Goal: Information Seeking & Learning: Learn about a topic

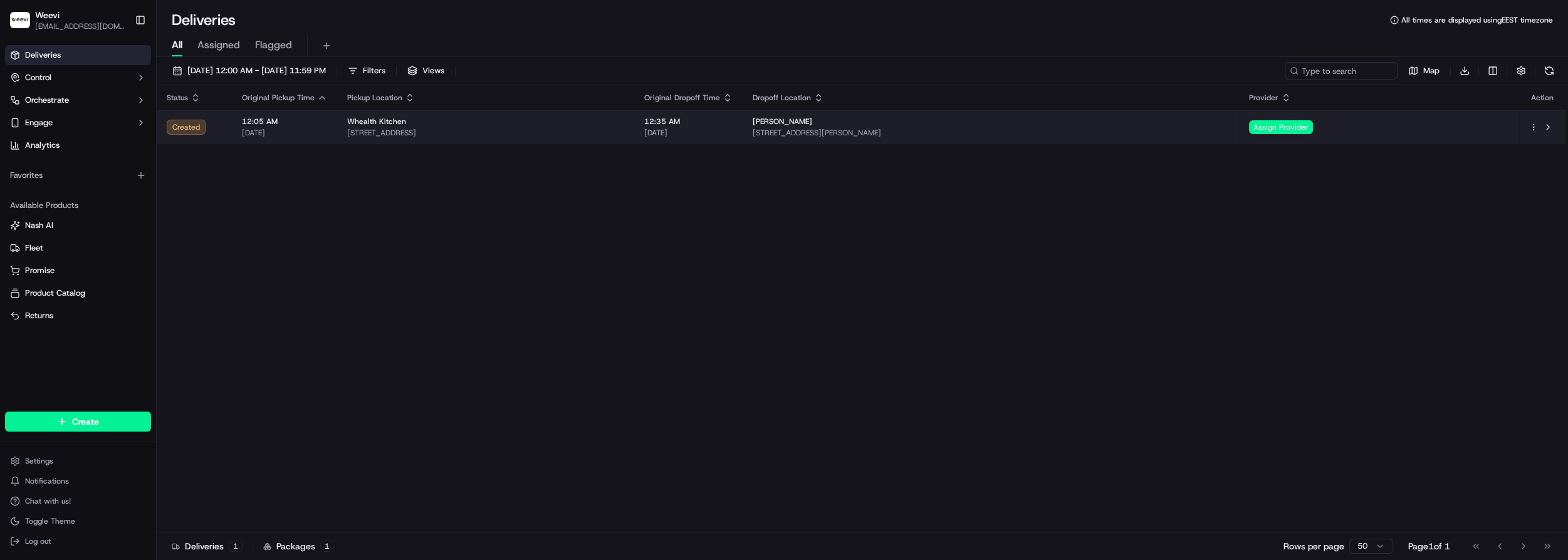
click at [224, 120] on td "Created" at bounding box center [194, 127] width 75 height 34
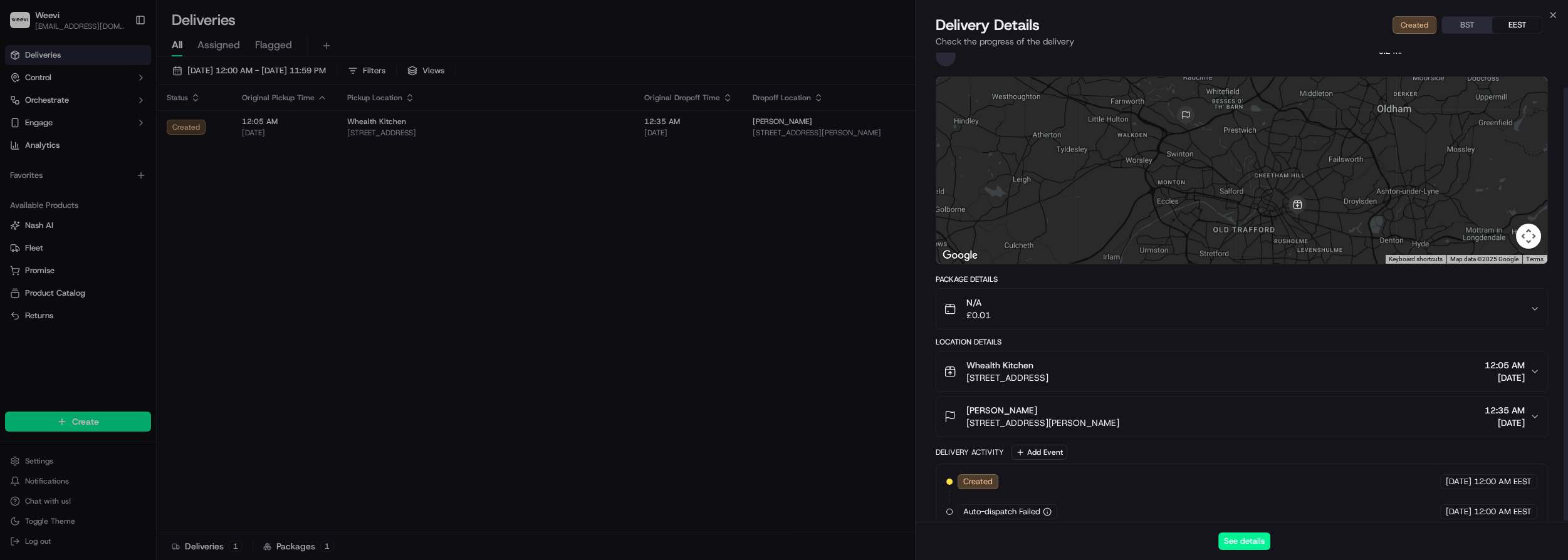
scroll to position [38, 0]
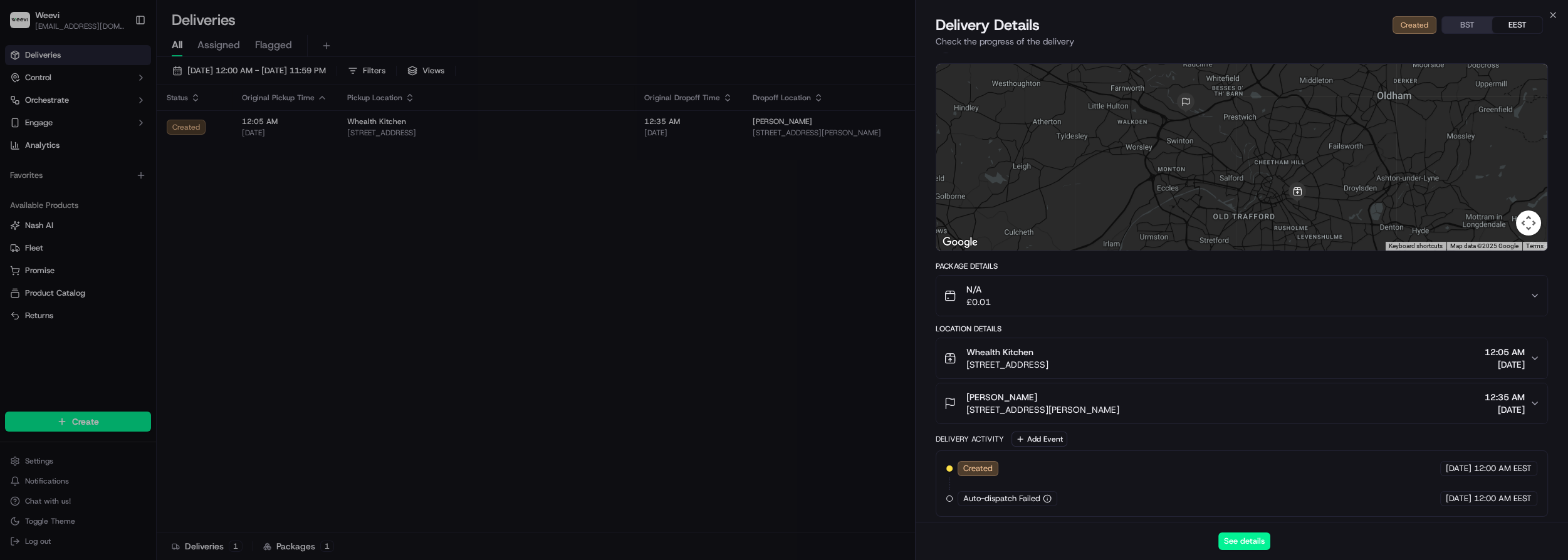
click at [1047, 499] on icon "button" at bounding box center [1047, 500] width 0 height 2
click at [1014, 496] on span "Auto-dispatch Failed" at bounding box center [1001, 498] width 77 height 11
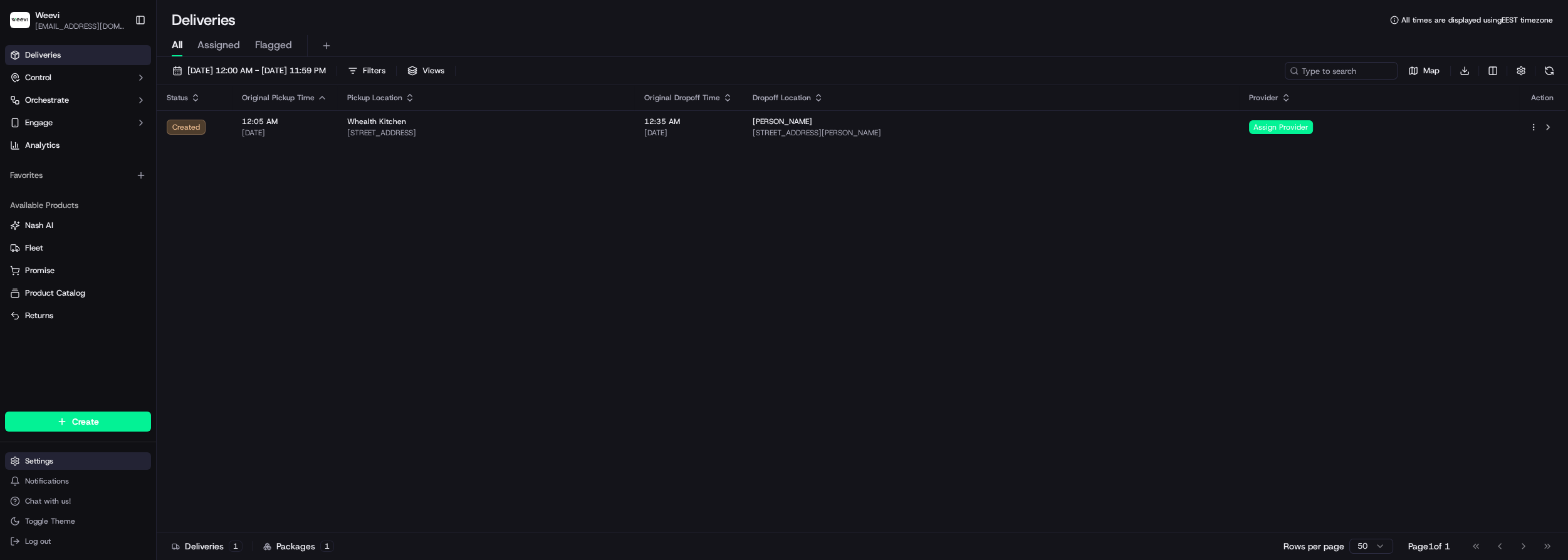
click at [42, 461] on html "Weevi [EMAIL_ADDRESS][DOMAIN_NAME] Toggle Sidebar Deliveries Control Orchestrat…" at bounding box center [784, 280] width 1568 height 560
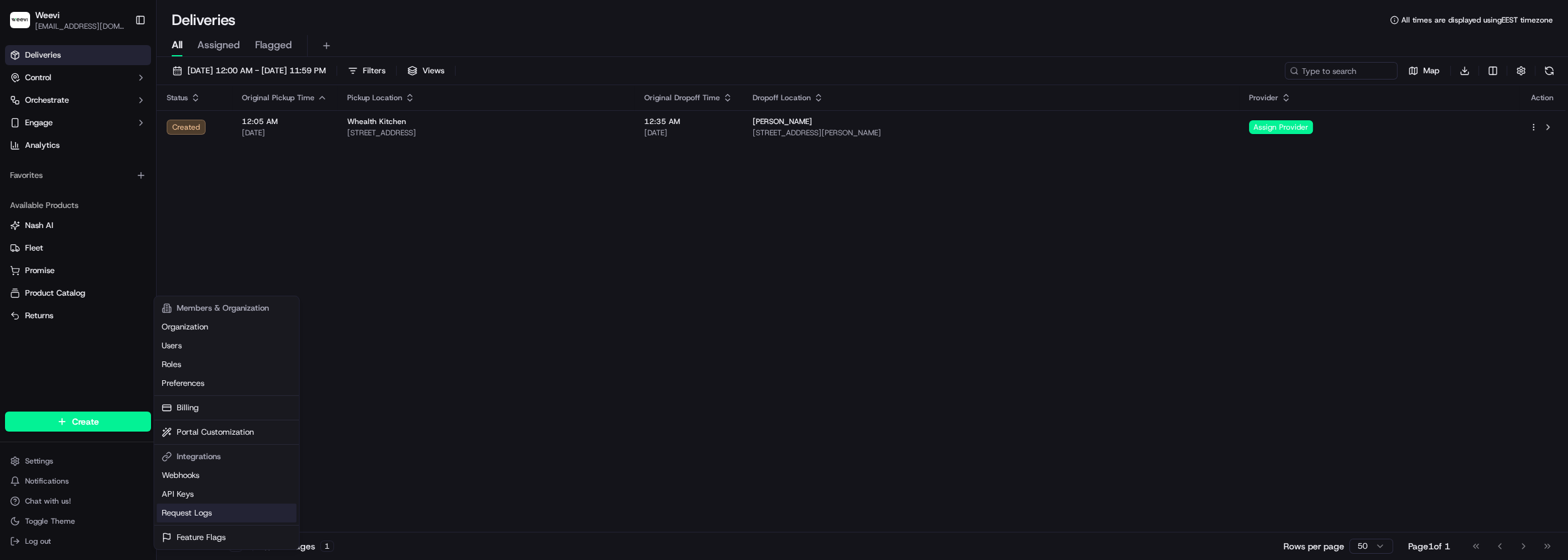
click at [198, 510] on link "Request Logs" at bounding box center [227, 513] width 140 height 19
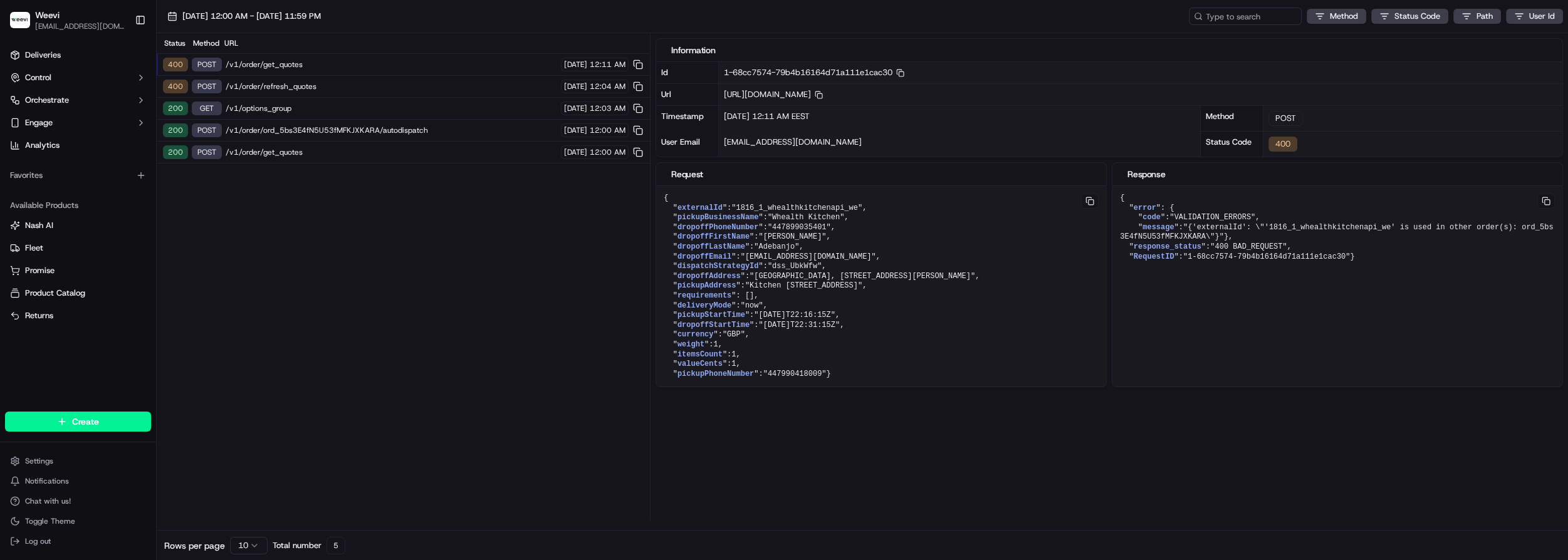
click at [309, 61] on span "/v1/order/get_quotes" at bounding box center [391, 64] width 332 height 10
click at [282, 60] on span "/v1/order/get_quotes" at bounding box center [391, 64] width 332 height 10
drag, startPoint x: 1443, startPoint y: 229, endPoint x: 1194, endPoint y: 229, distance: 249.0
click at [1194, 229] on span ""{'externalId': \"'1816_1_whealthkitchenapi_we' is used in other order(s): ord_…" at bounding box center [1337, 232] width 433 height 19
click at [302, 88] on span "/v1/order/refresh_quotes" at bounding box center [391, 86] width 332 height 10
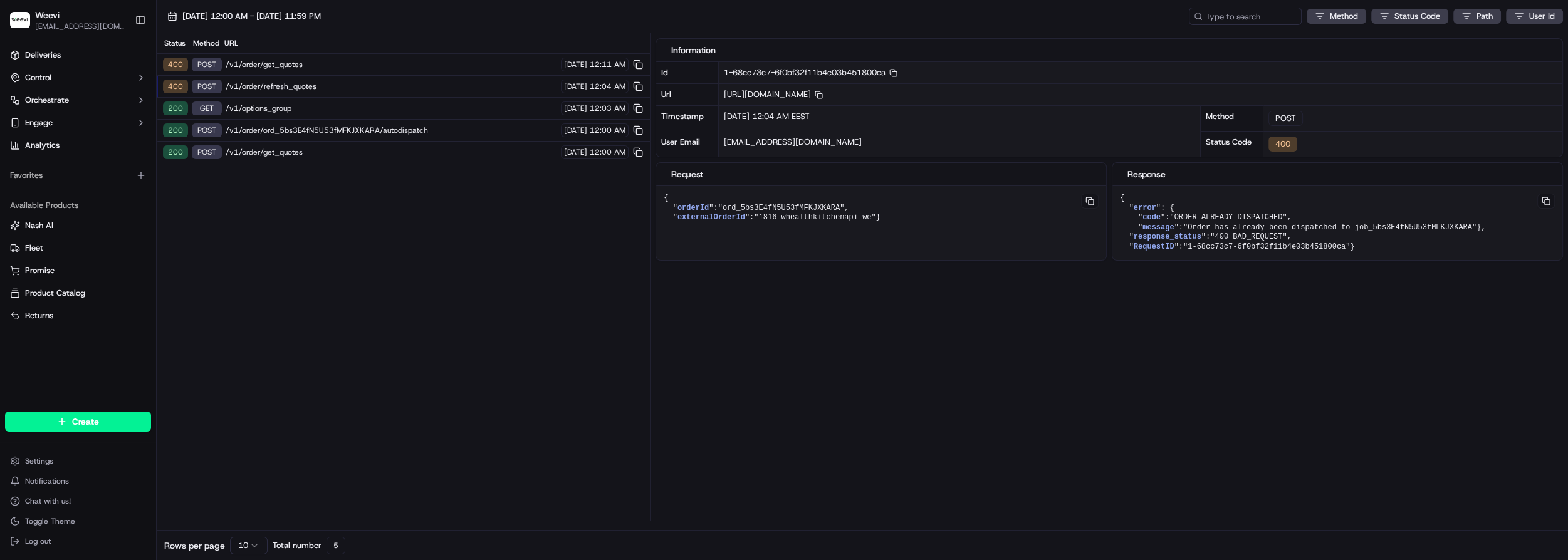
click at [305, 106] on span "/v1/options_group" at bounding box center [391, 108] width 332 height 10
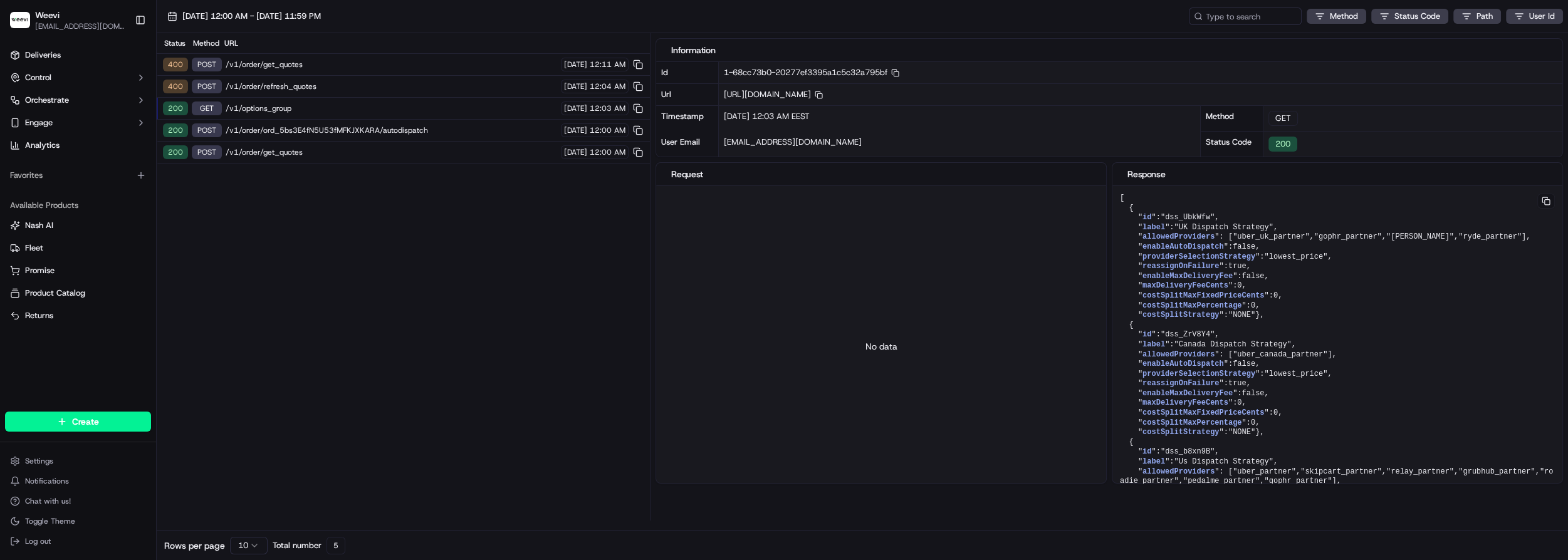
click at [322, 152] on span "/v1/order/get_quotes" at bounding box center [391, 151] width 332 height 10
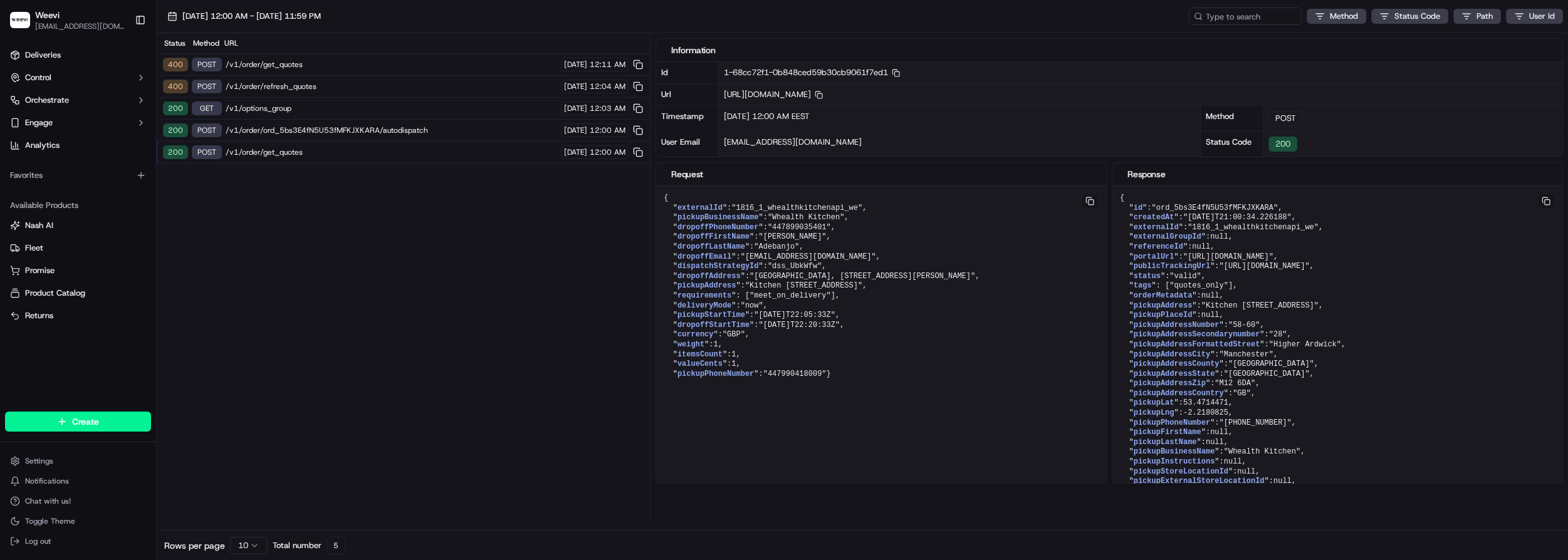
click at [410, 125] on span "/v1/order/ord_5bs3E4fN5U53fMFKJXKARA/autodispatch" at bounding box center [391, 130] width 332 height 10
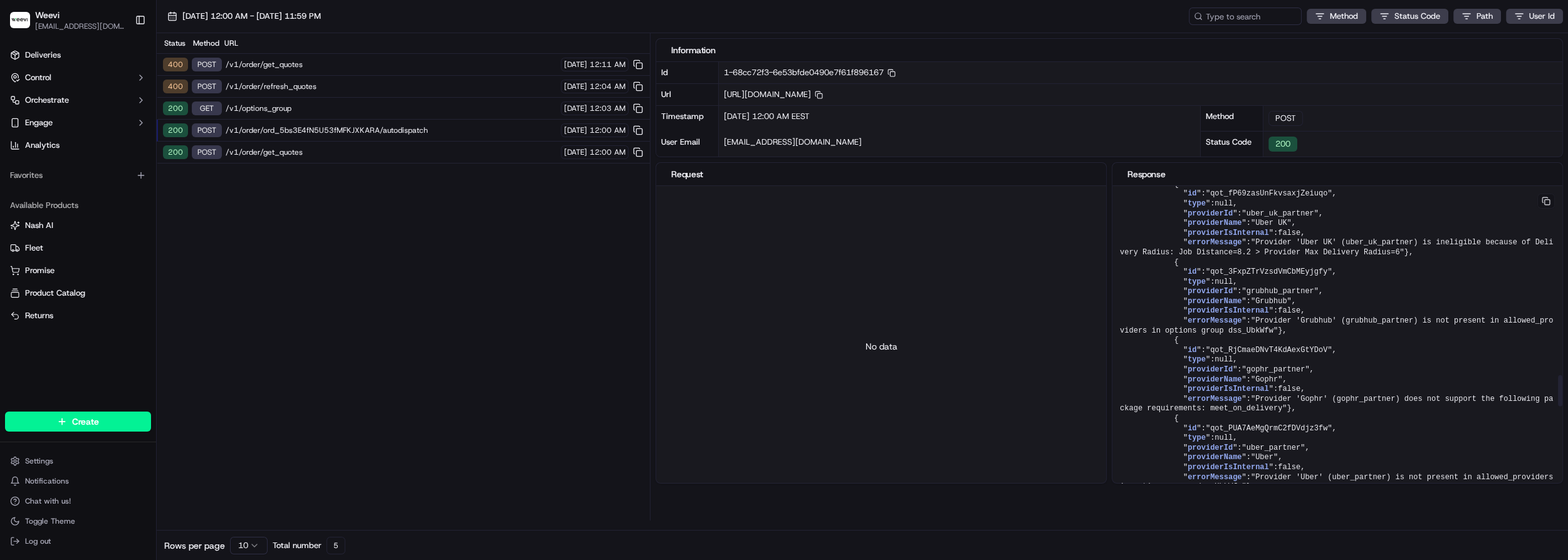
scroll to position [1941, 0]
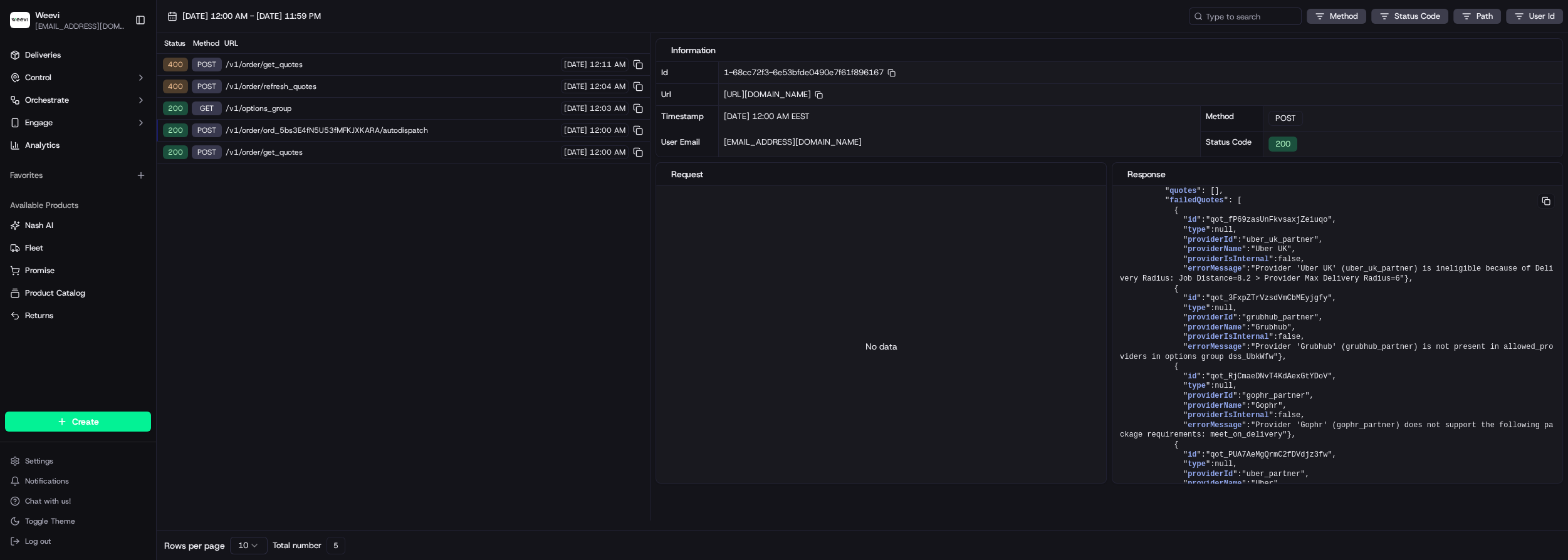
click at [328, 81] on span "/v1/order/refresh_quotes" at bounding box center [391, 86] width 332 height 10
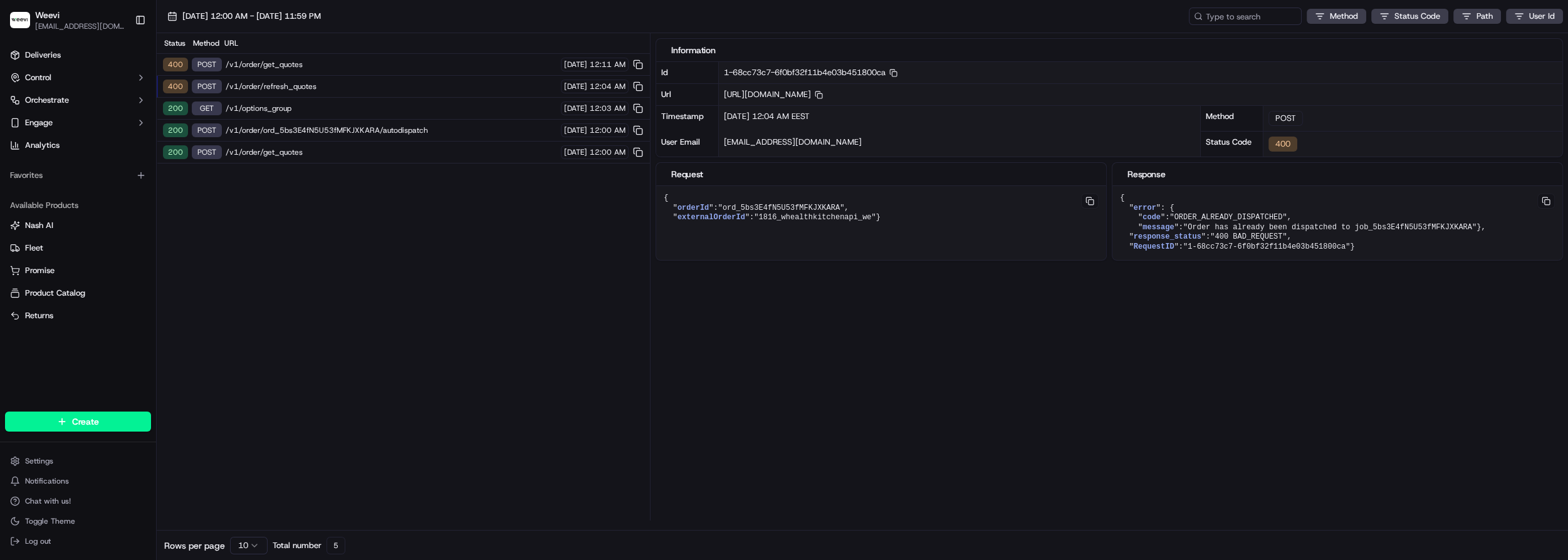
scroll to position [0, 0]
click at [310, 150] on span "/v1/order/get_quotes" at bounding box center [391, 151] width 332 height 10
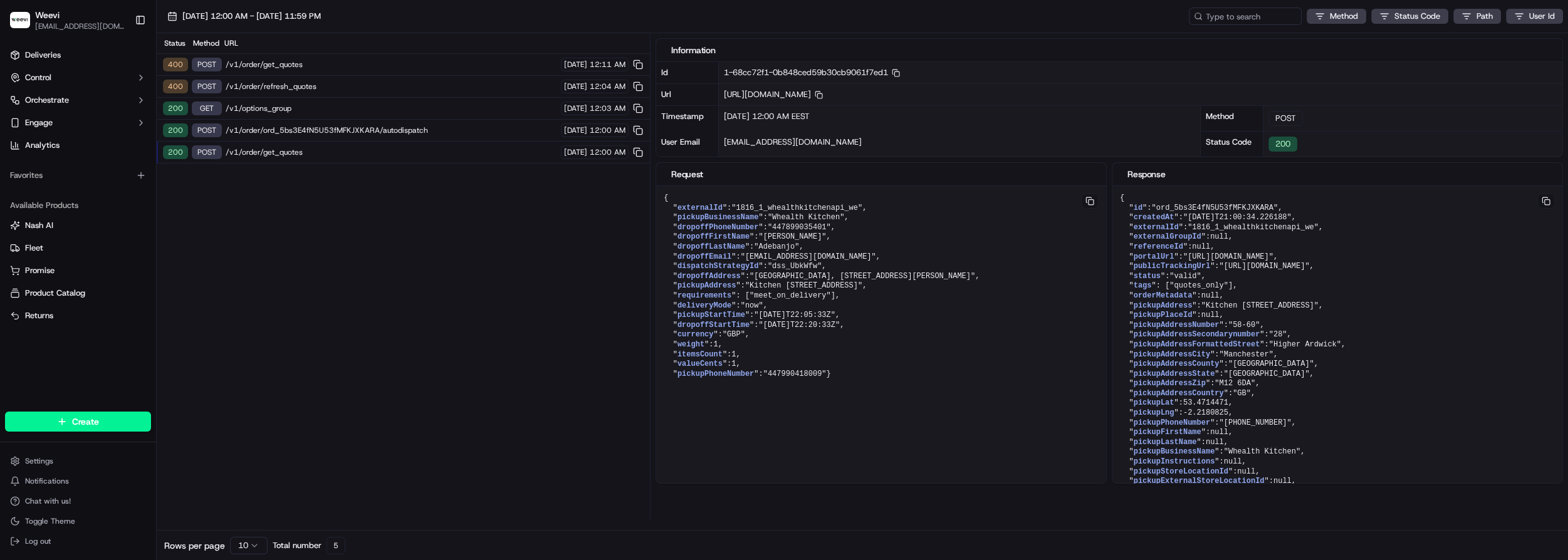
click at [511, 504] on div "Status Method URL 400 POST /v1/order/get_quotes [DATE] 12:11 AM 400 POST /v1/or…" at bounding box center [403, 276] width 493 height 487
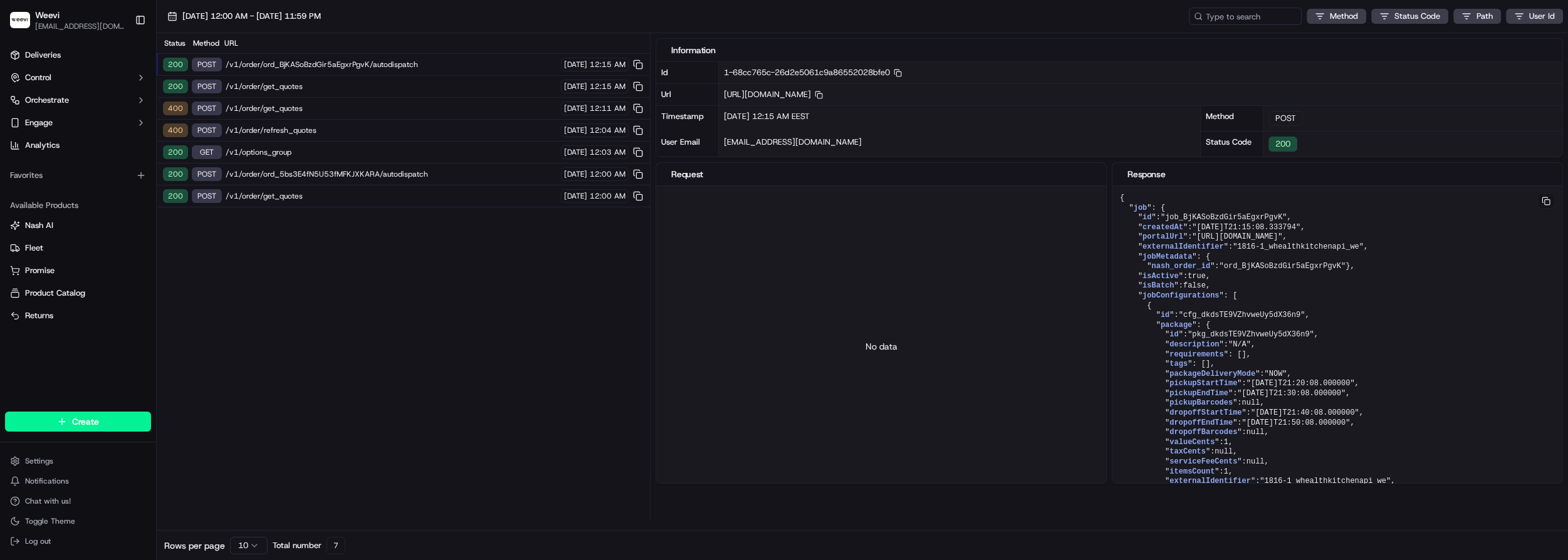
click at [377, 54] on div "200 POST /v1/order/ord_BjKASoBzdGir5aEgxrPgvK/autodispatch 09/19/2025 12:15 AM" at bounding box center [403, 64] width 493 height 22
click at [382, 60] on span "/v1/order/ord_BjKASoBzdGir5aEgxrPgvK/autodispatch" at bounding box center [391, 64] width 332 height 10
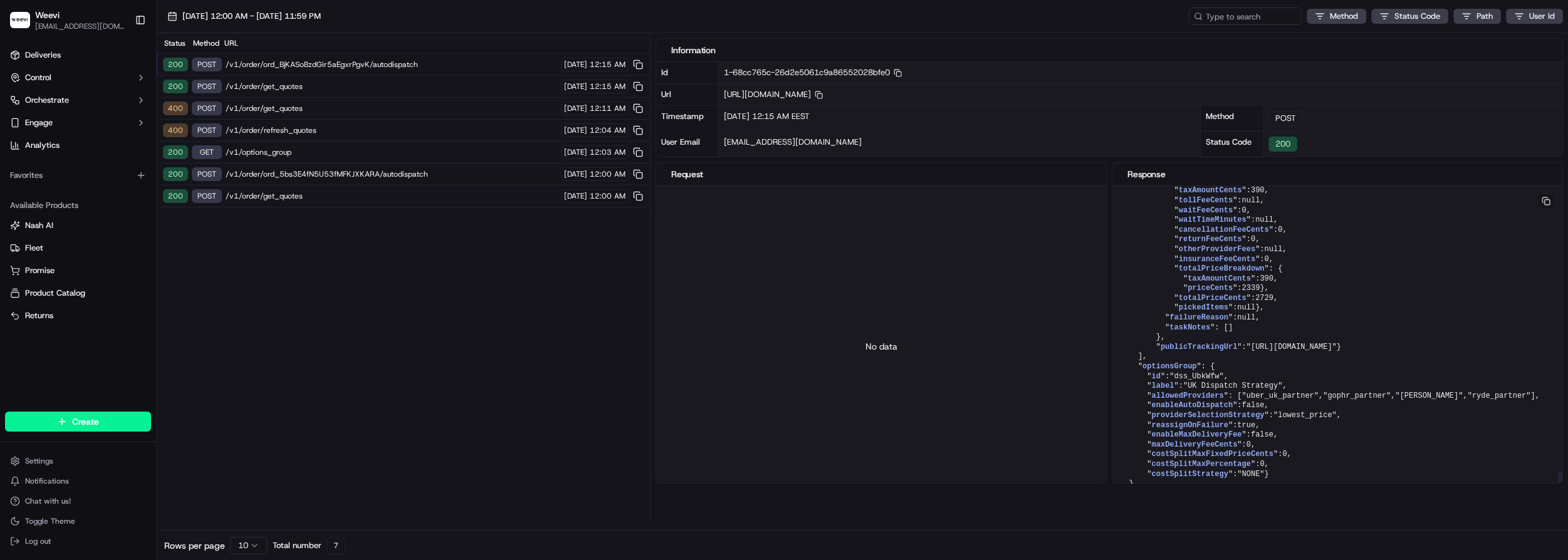
scroll to position [3239, 0]
click at [337, 81] on span "/v1/order/get_quotes" at bounding box center [391, 86] width 332 height 10
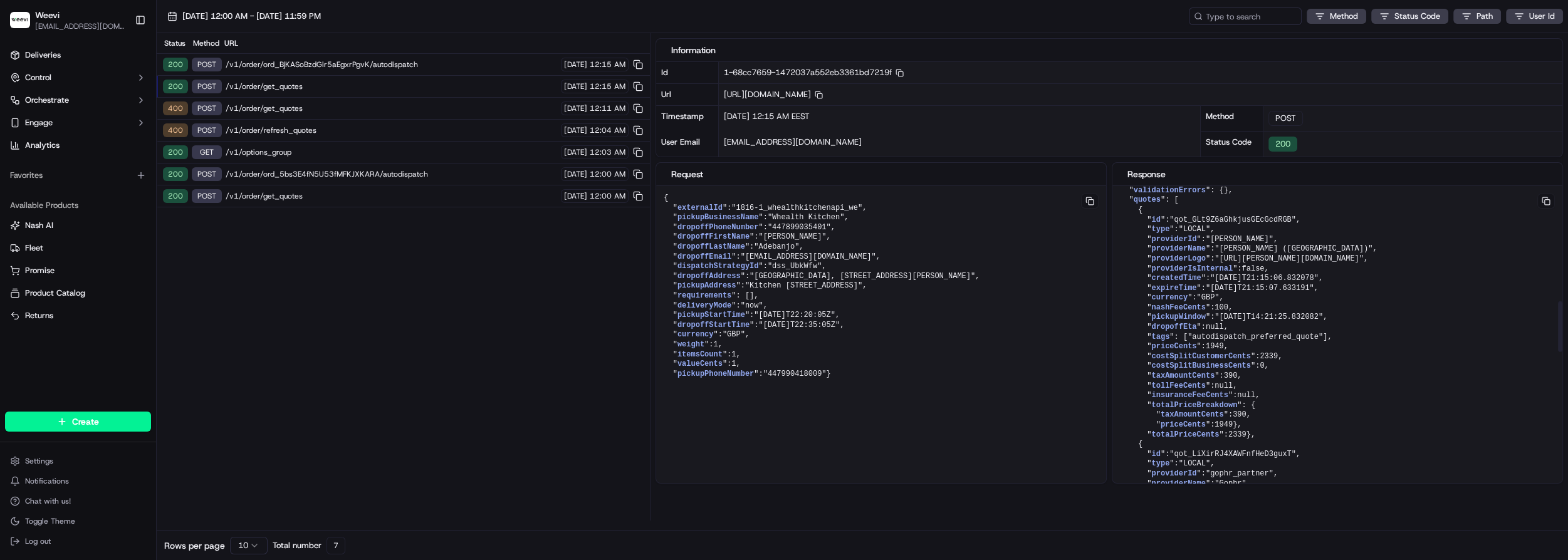
scroll to position [738, 0]
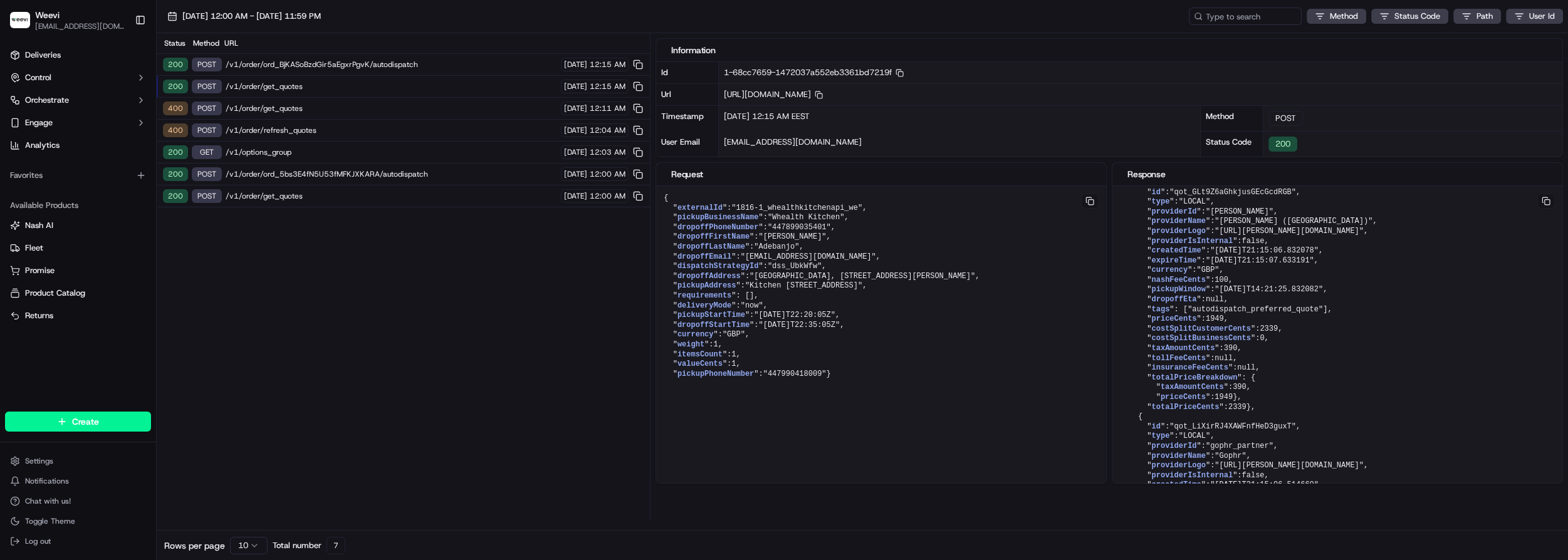
drag, startPoint x: 326, startPoint y: 60, endPoint x: 358, endPoint y: 62, distance: 32.1
click at [326, 60] on span "/v1/order/ord_BjKASoBzdGir5aEgxrPgvK/autodispatch" at bounding box center [391, 64] width 332 height 10
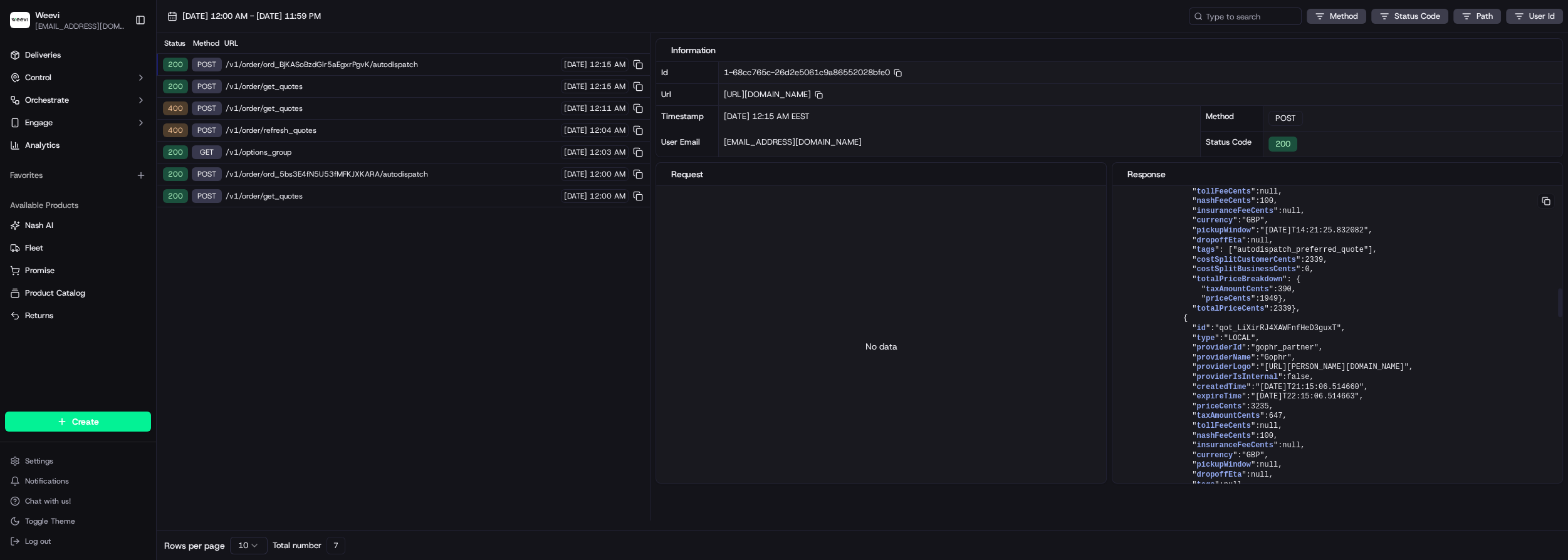
scroll to position [1138, 0]
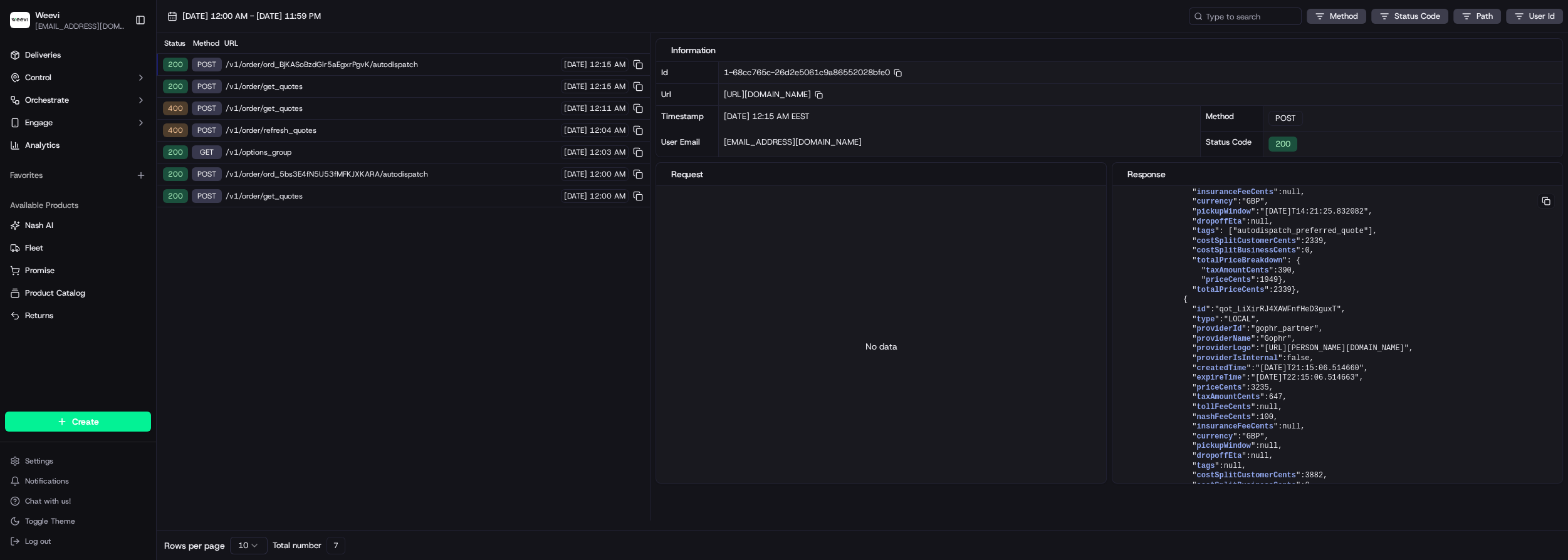
click at [307, 88] on span "/v1/order/get_quotes" at bounding box center [391, 86] width 332 height 10
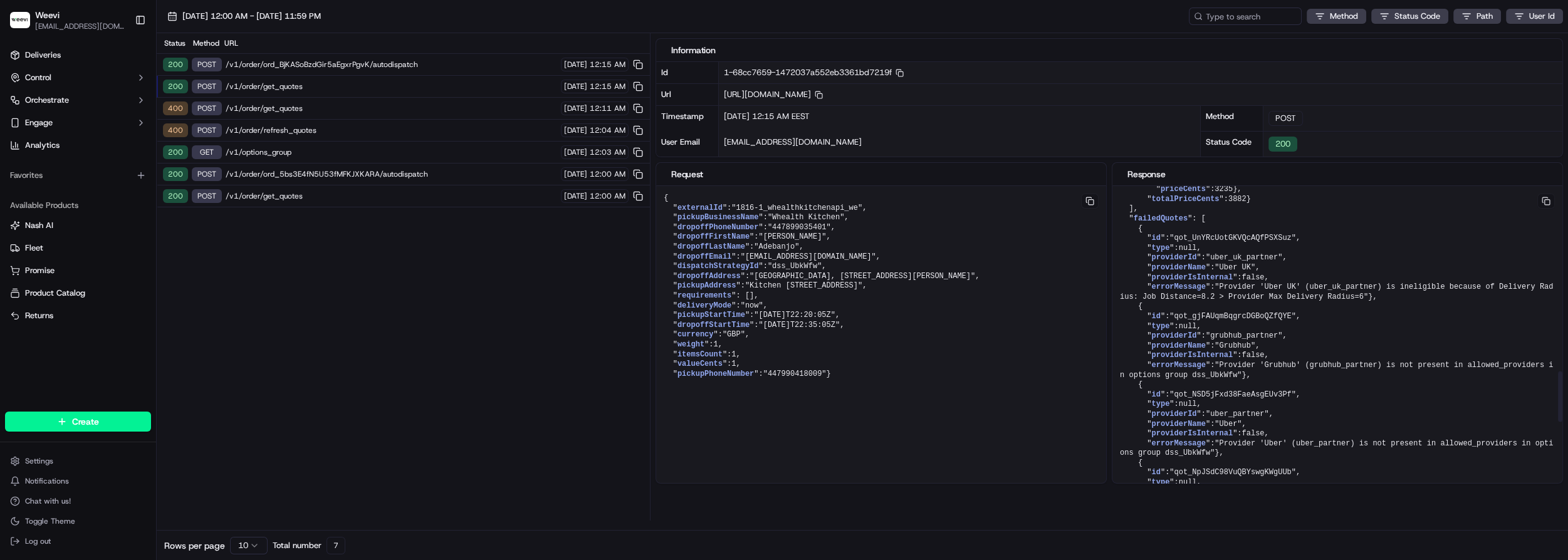
scroll to position [1196, 0]
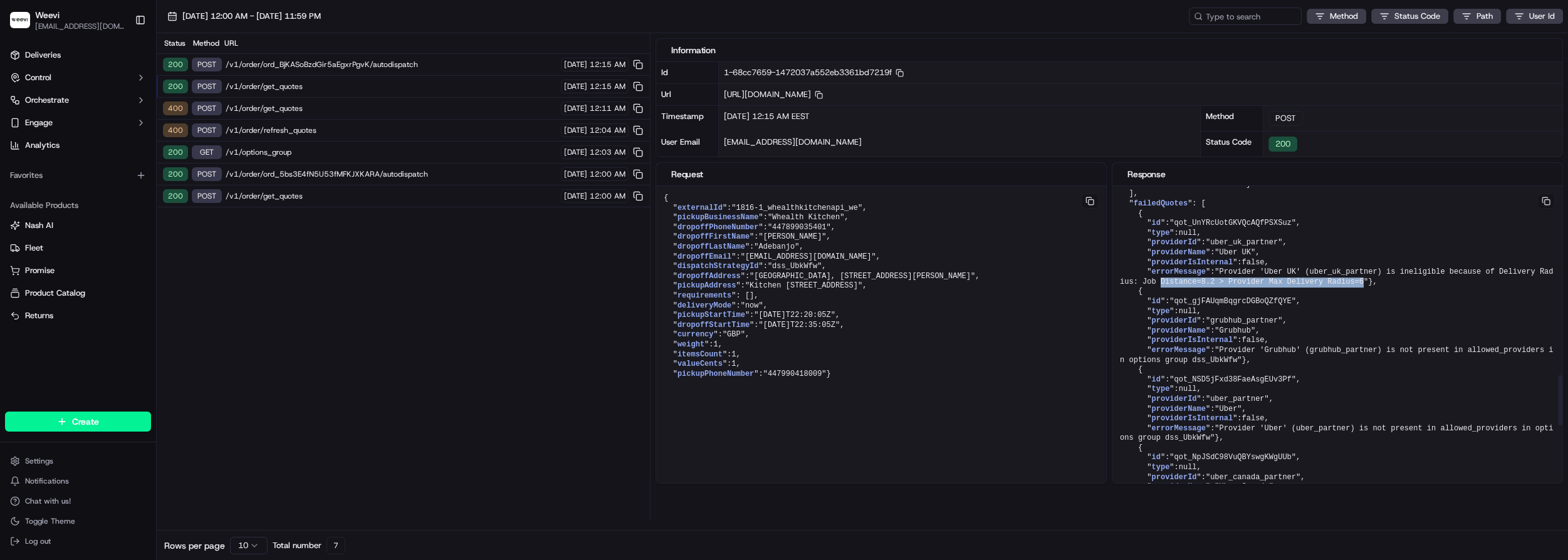
drag, startPoint x: 1179, startPoint y: 357, endPoint x: 1305, endPoint y: 356, distance: 126.0
click at [1305, 286] on span ""Provider 'Uber UK' (uber_uk_partner) is ineligible because of Delivery Radius:…" at bounding box center [1337, 277] width 433 height 19
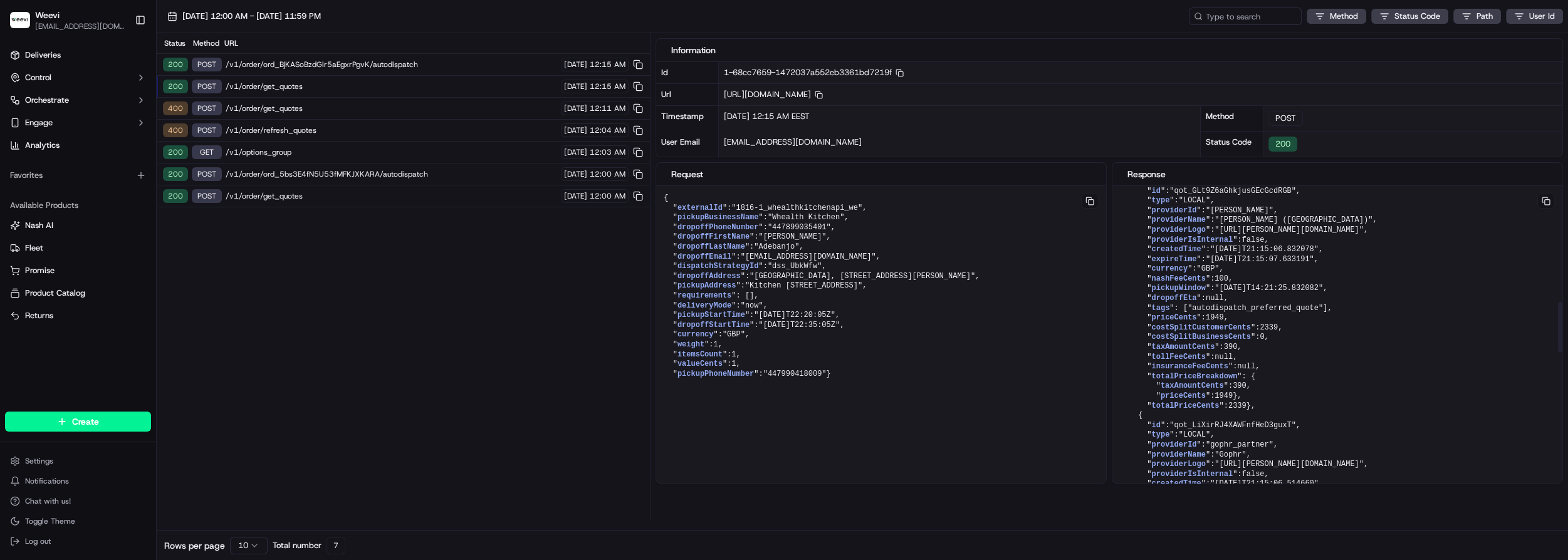
scroll to position [682, 0]
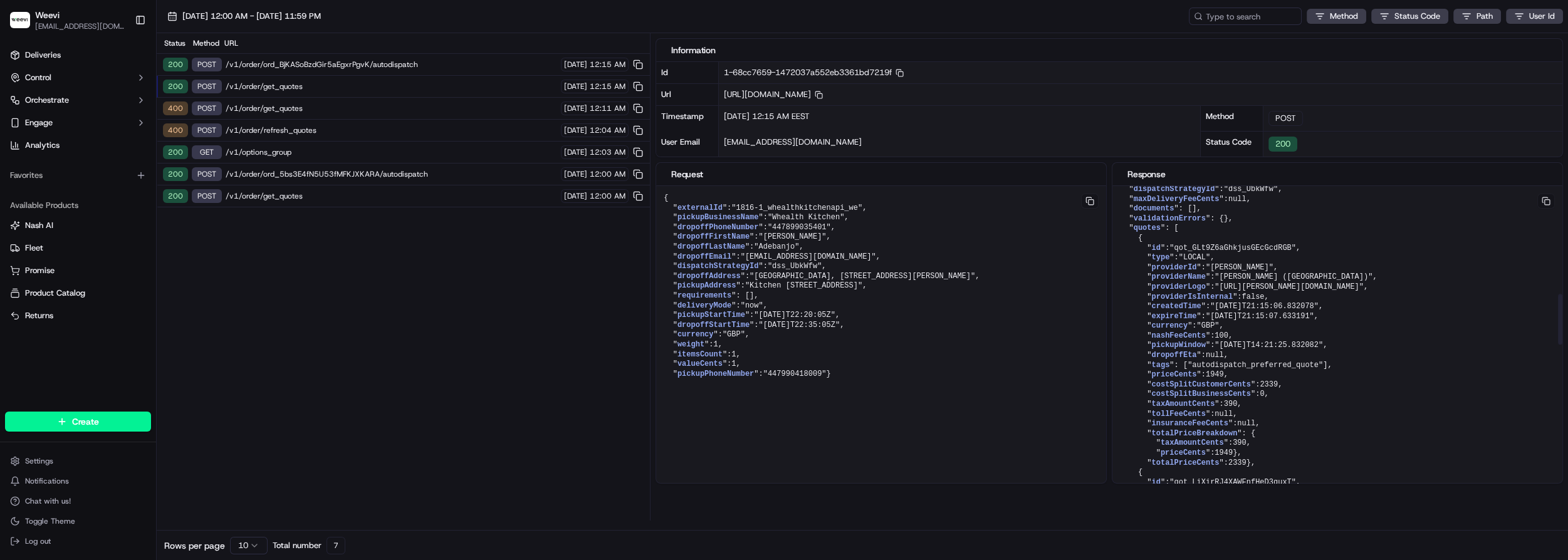
click at [1239, 272] on span ""[PERSON_NAME]"" at bounding box center [1240, 267] width 67 height 8
drag, startPoint x: 1259, startPoint y: 295, endPoint x: 1214, endPoint y: 290, distance: 45.3
click at [1215, 282] on span ""[PERSON_NAME] ([GEOGRAPHIC_DATA])"" at bounding box center [1294, 276] width 158 height 8
copy span "Stuart (UK)"
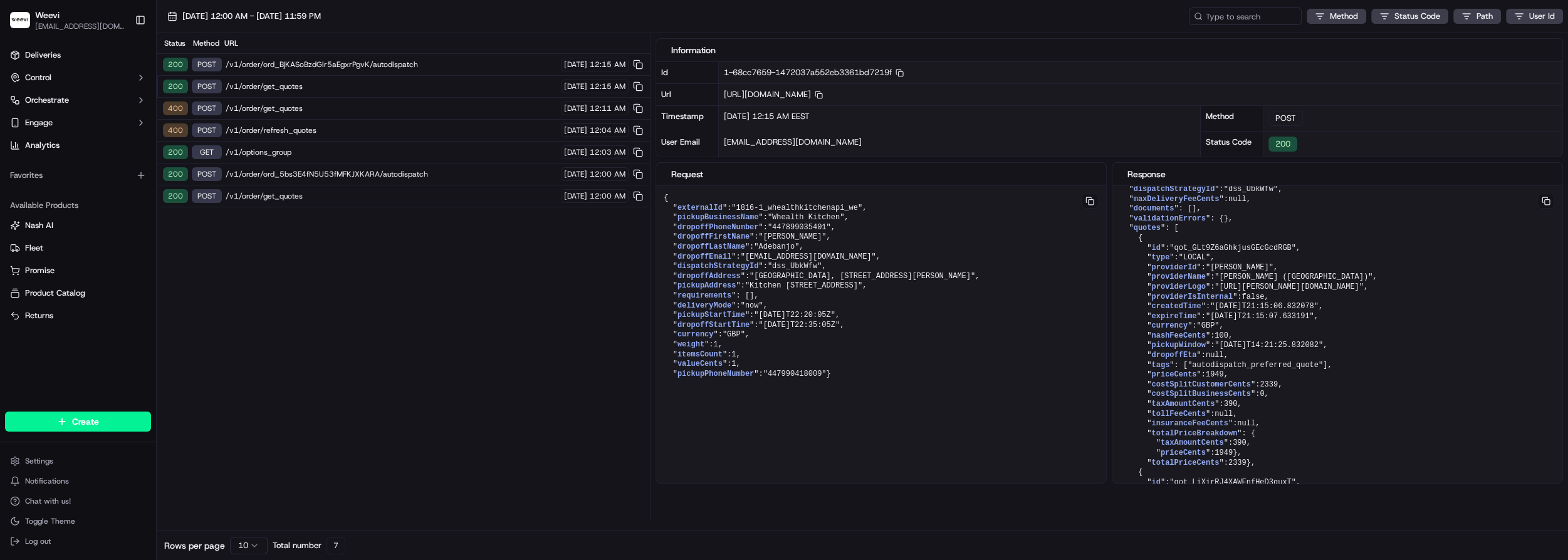
click at [302, 81] on span "/v1/order/get_quotes" at bounding box center [391, 86] width 332 height 10
drag, startPoint x: 753, startPoint y: 270, endPoint x: 975, endPoint y: 272, distance: 222.0
click at [975, 272] on span ""[GEOGRAPHIC_DATA], [STREET_ADDRESS][PERSON_NAME]"" at bounding box center [862, 275] width 226 height 8
click at [863, 285] on span ""Kitchen [STREET_ADDRESS]"" at bounding box center [803, 285] width 117 height 8
drag, startPoint x: 974, startPoint y: 274, endPoint x: 752, endPoint y: 272, distance: 222.0
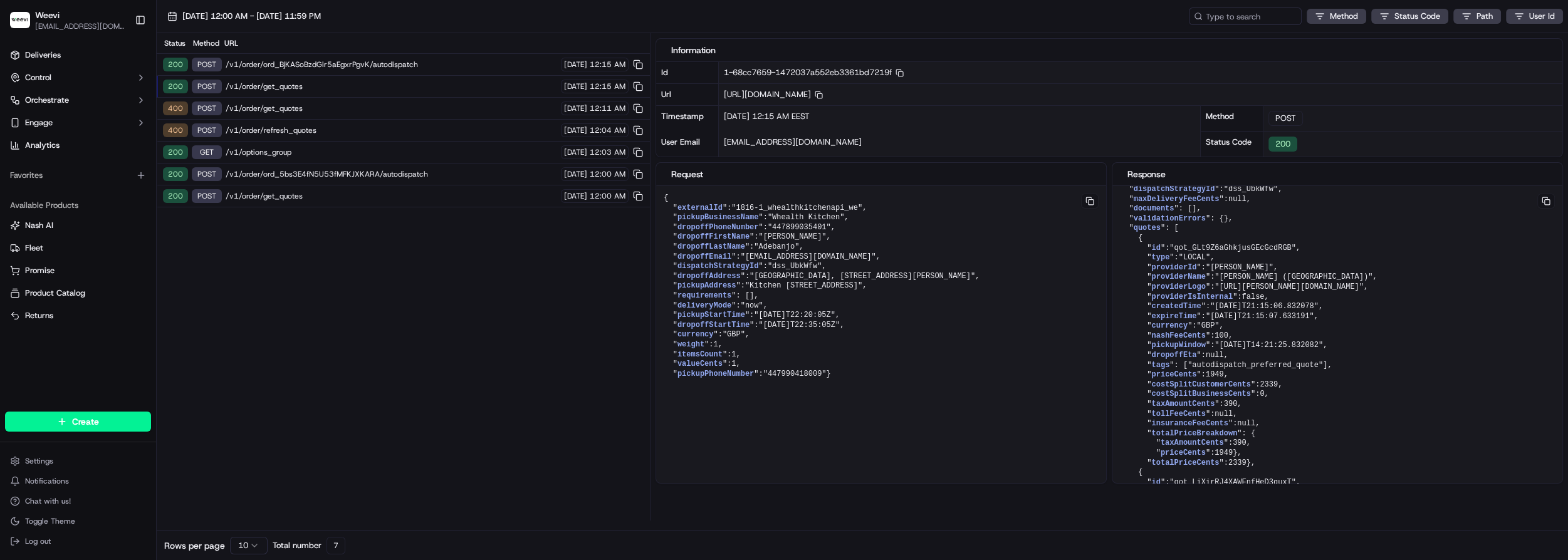
click at [752, 272] on span ""[GEOGRAPHIC_DATA], [STREET_ADDRESS][PERSON_NAME]"" at bounding box center [862, 275] width 226 height 8
copy span "Manchester, 15 Galloway Drive, Manchester, M12 5QQ, UK"
click at [1220, 340] on span "100" at bounding box center [1222, 335] width 14 height 8
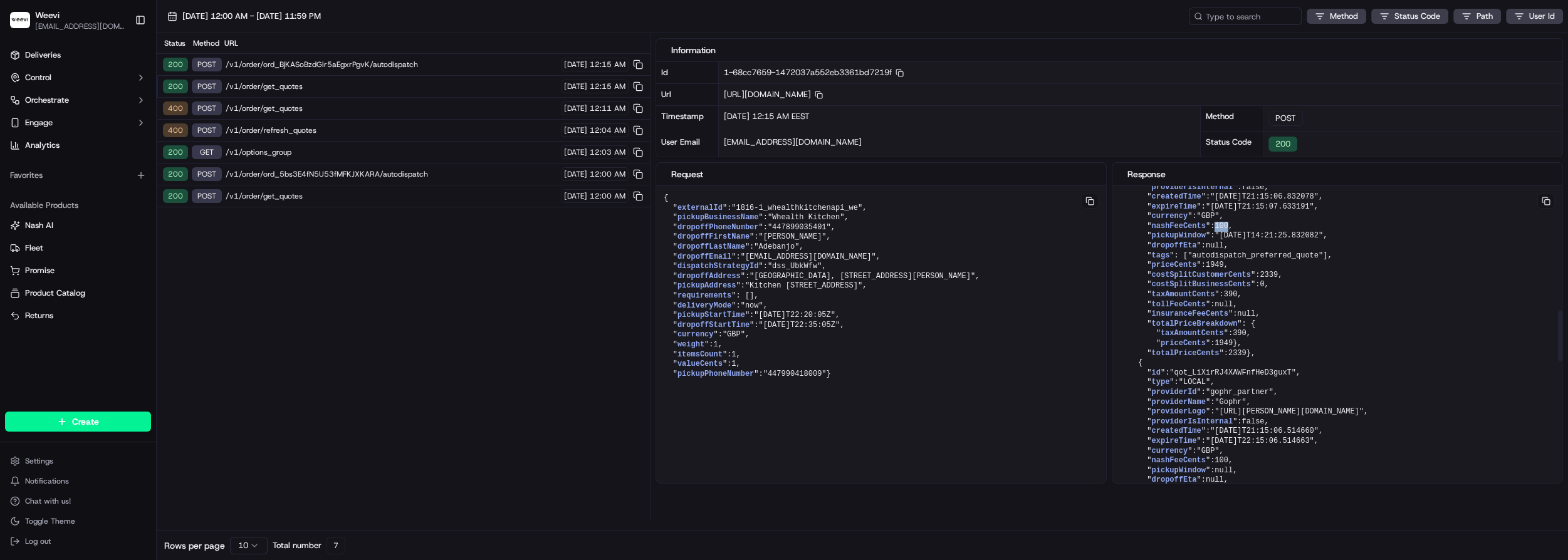
scroll to position [796, 0]
drag, startPoint x: 1213, startPoint y: 297, endPoint x: 1204, endPoint y: 295, distance: 9.2
click at [1206, 265] on span "1949" at bounding box center [1215, 260] width 18 height 8
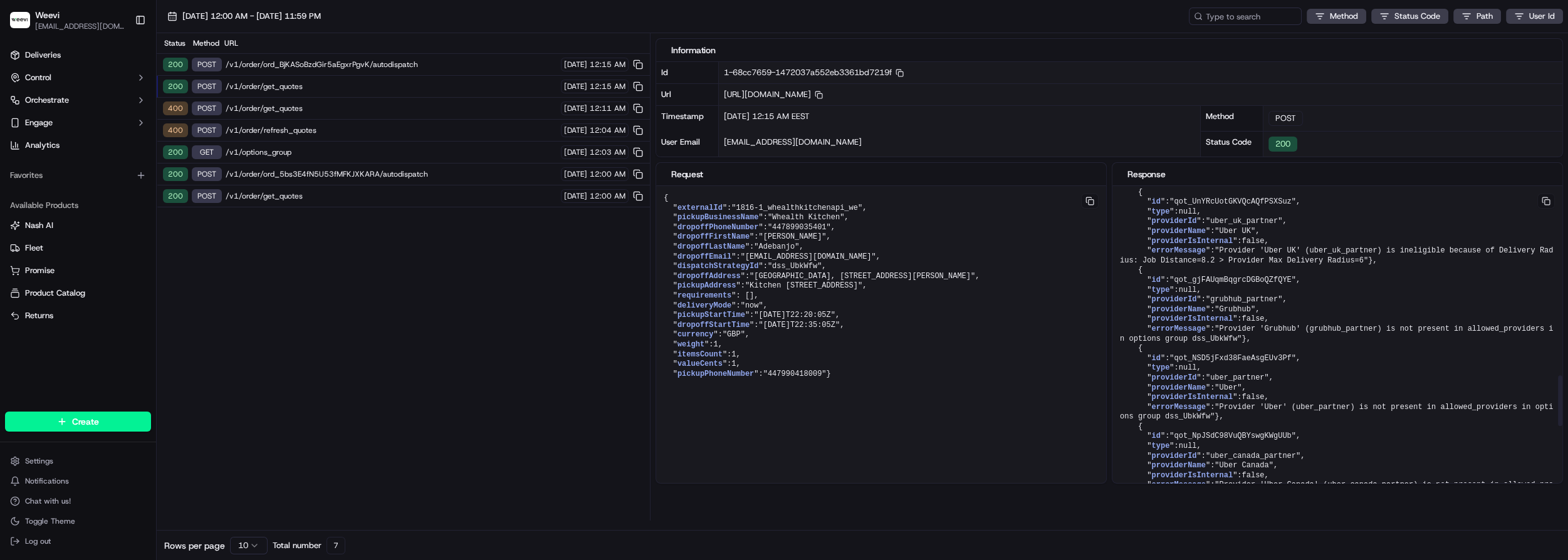
scroll to position [1252, 0]
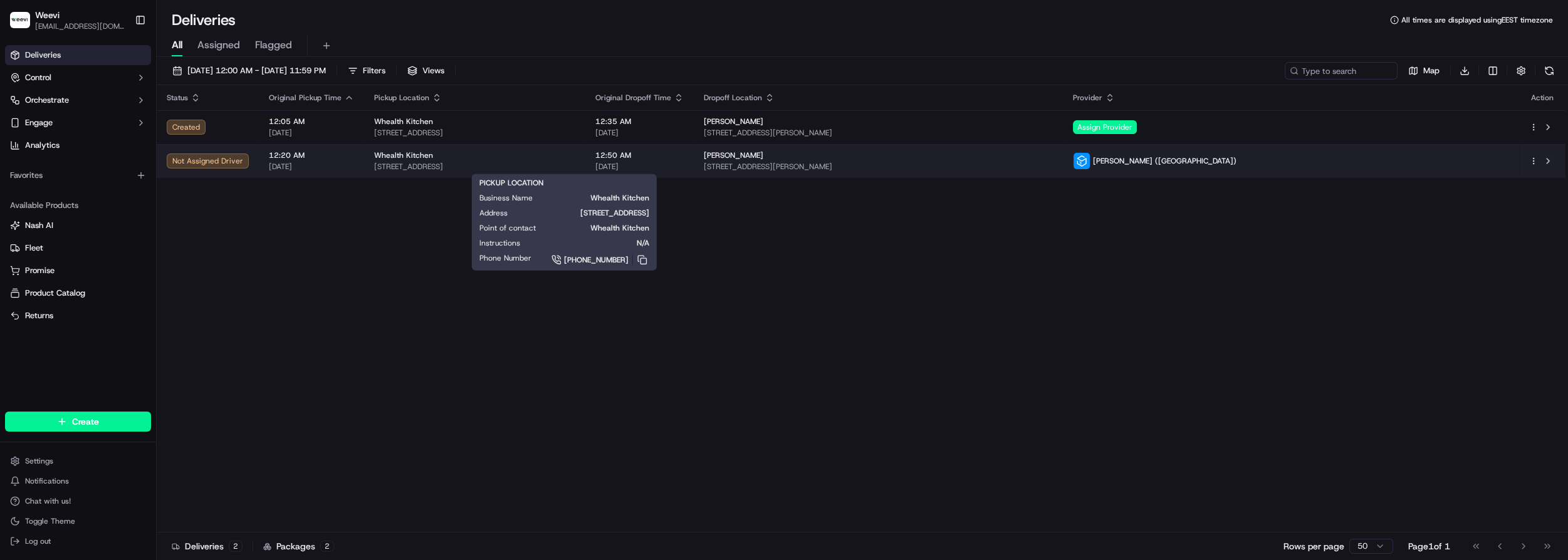
click at [576, 159] on div "Whealth Kitchen" at bounding box center [475, 155] width 201 height 10
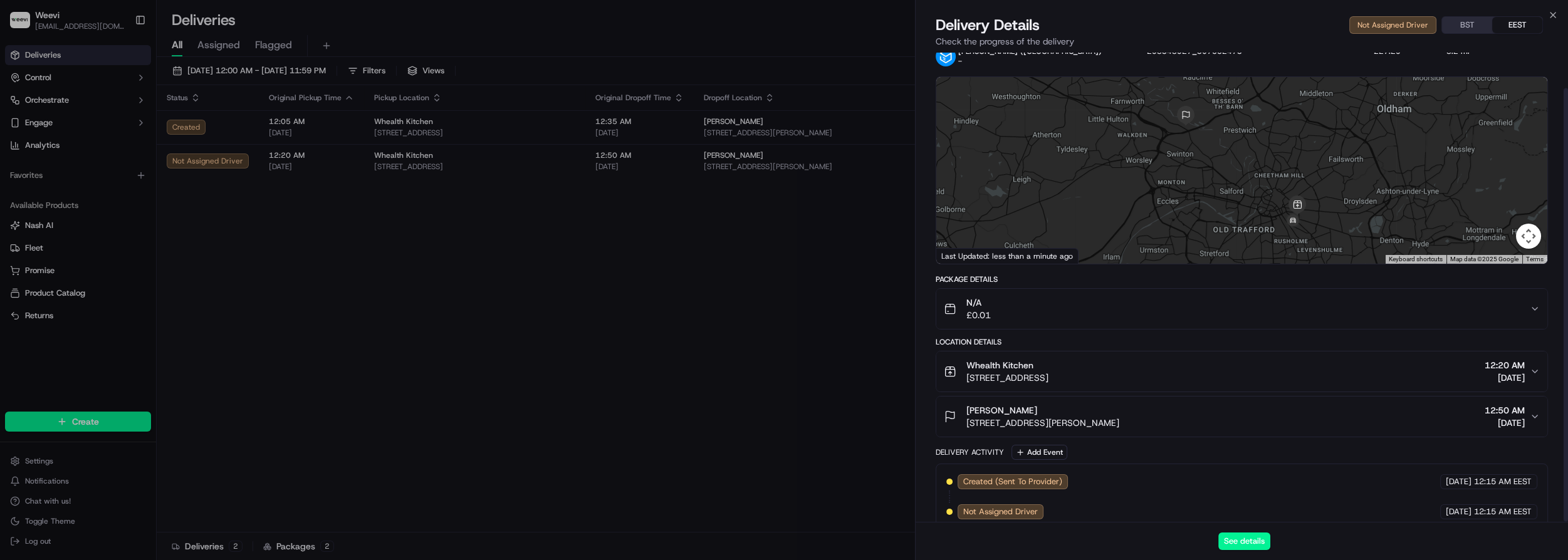
scroll to position [38, 0]
